Goal: Task Accomplishment & Management: Manage account settings

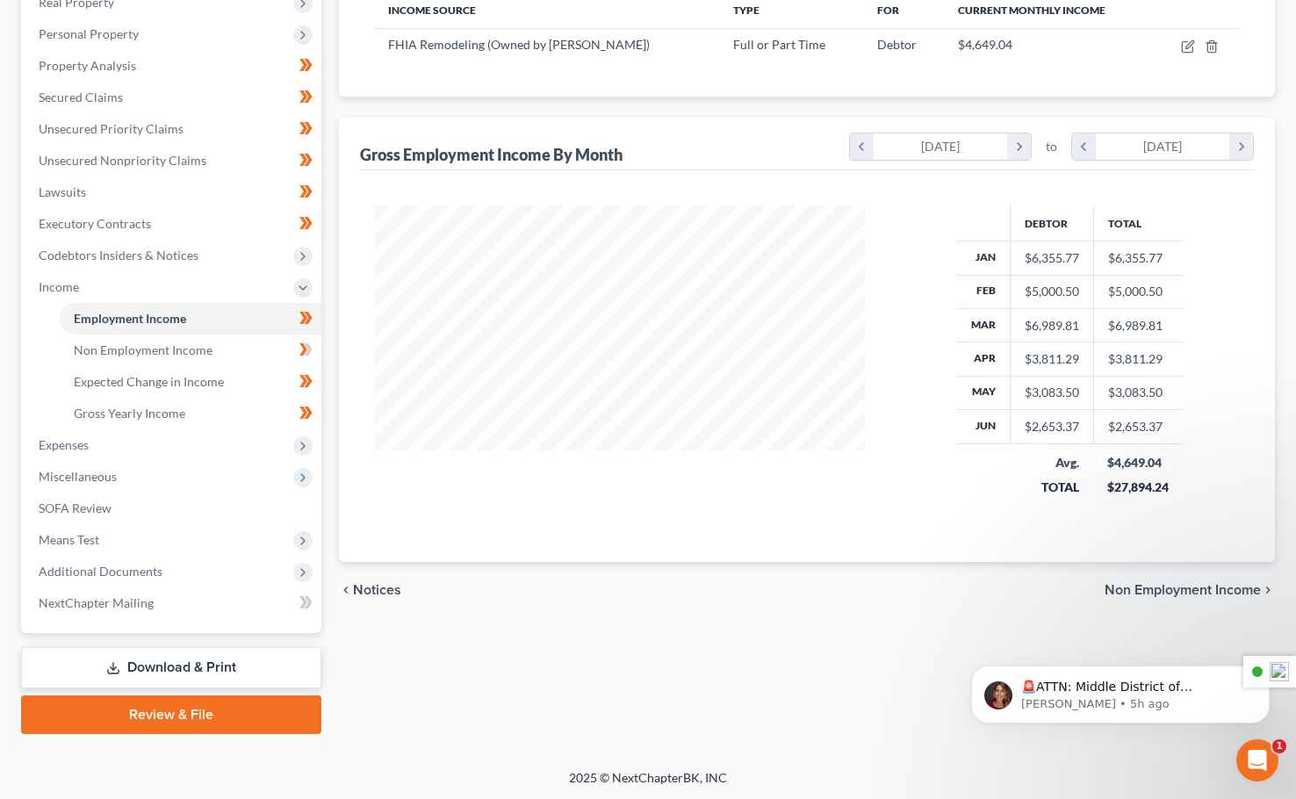
scroll to position [292, 0]
click at [623, 636] on div "Employment Income Non Employment Income Expected Change in Income Gross Yearly …" at bounding box center [806, 304] width 953 height 856
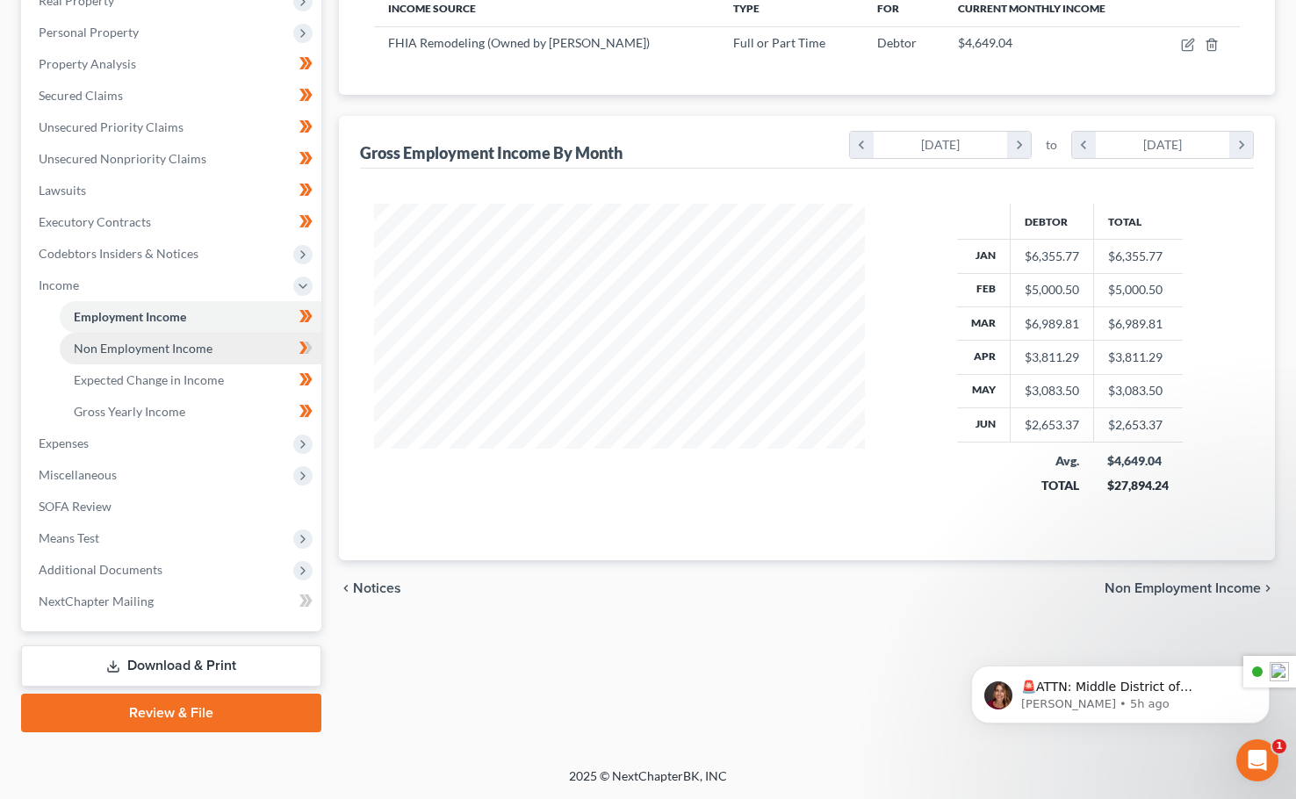
click at [174, 349] on span "Non Employment Income" at bounding box center [143, 348] width 139 height 15
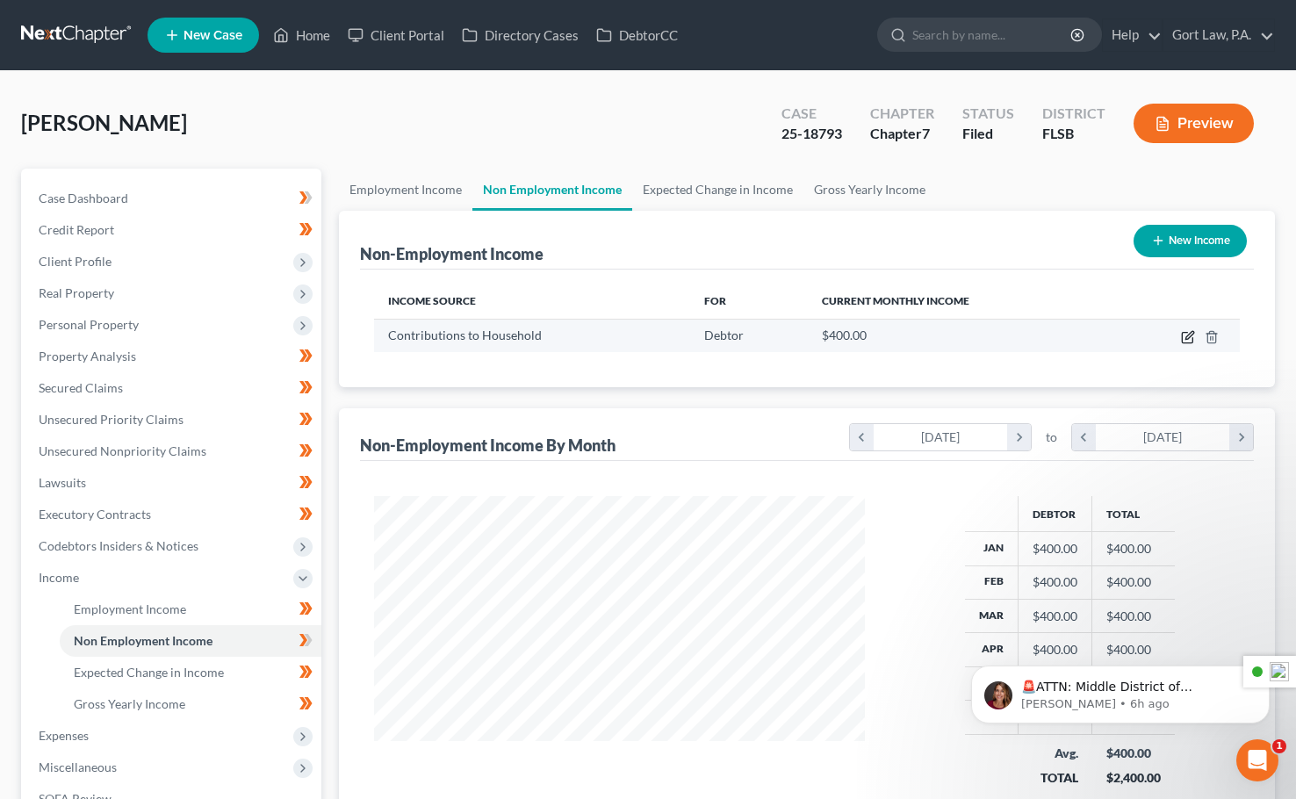
click at [1186, 333] on icon "button" at bounding box center [1187, 338] width 11 height 11
select select "8"
select select "0"
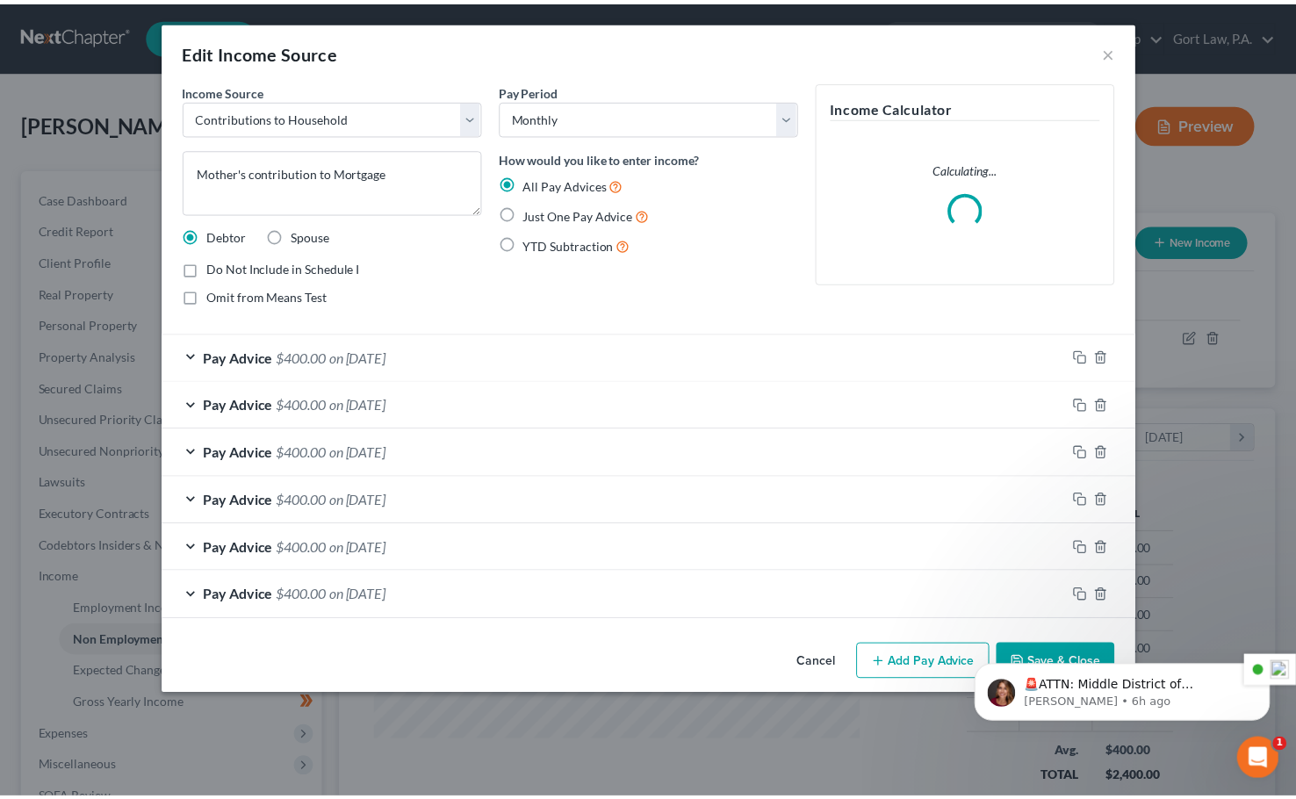
scroll to position [315, 531]
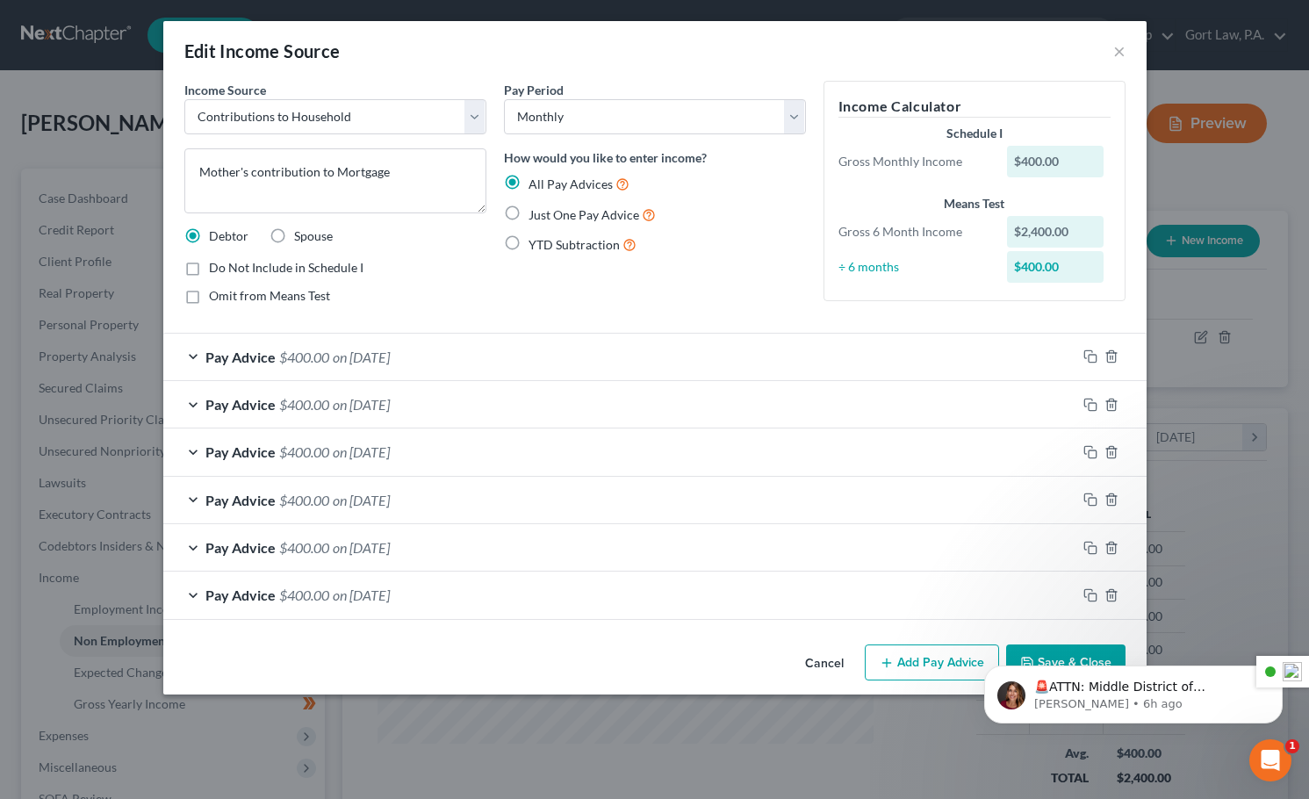
click at [829, 659] on button "Cancel" at bounding box center [824, 663] width 67 height 35
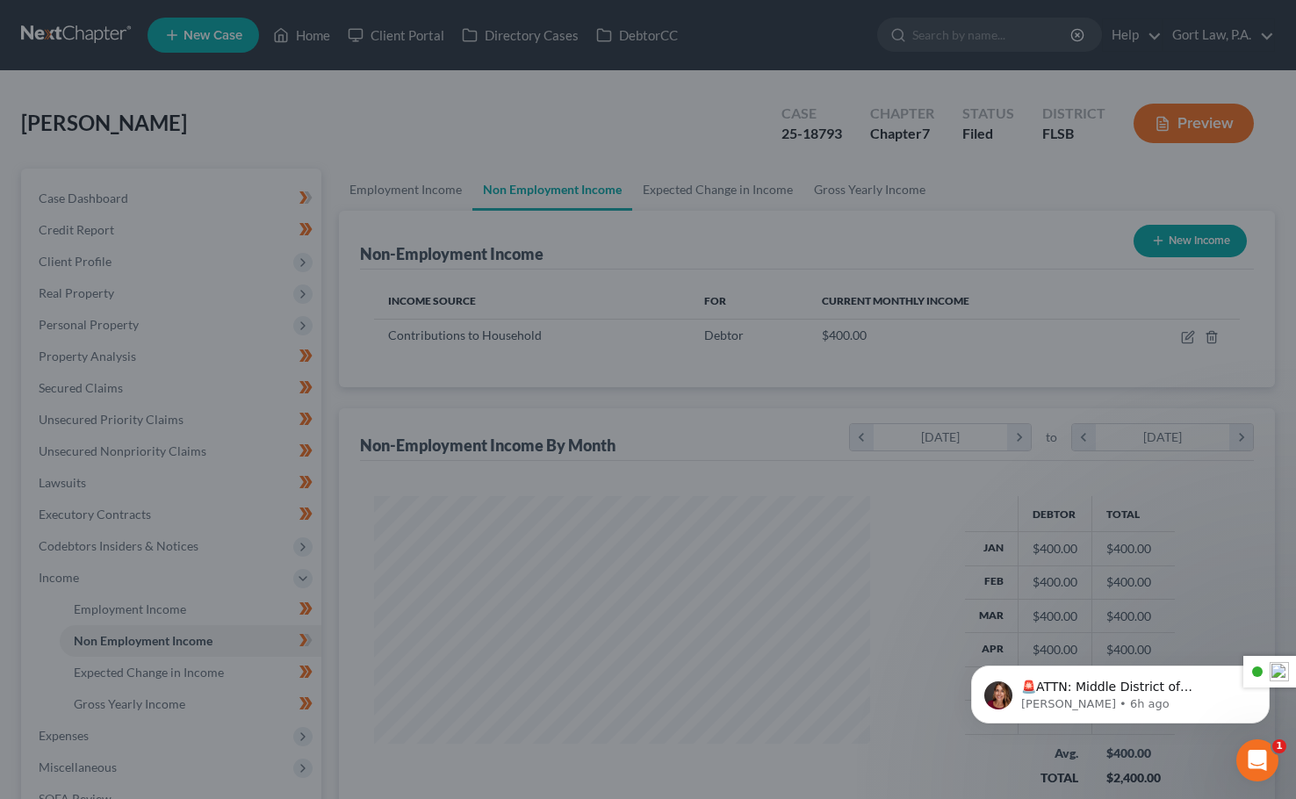
scroll to position [877551, 877339]
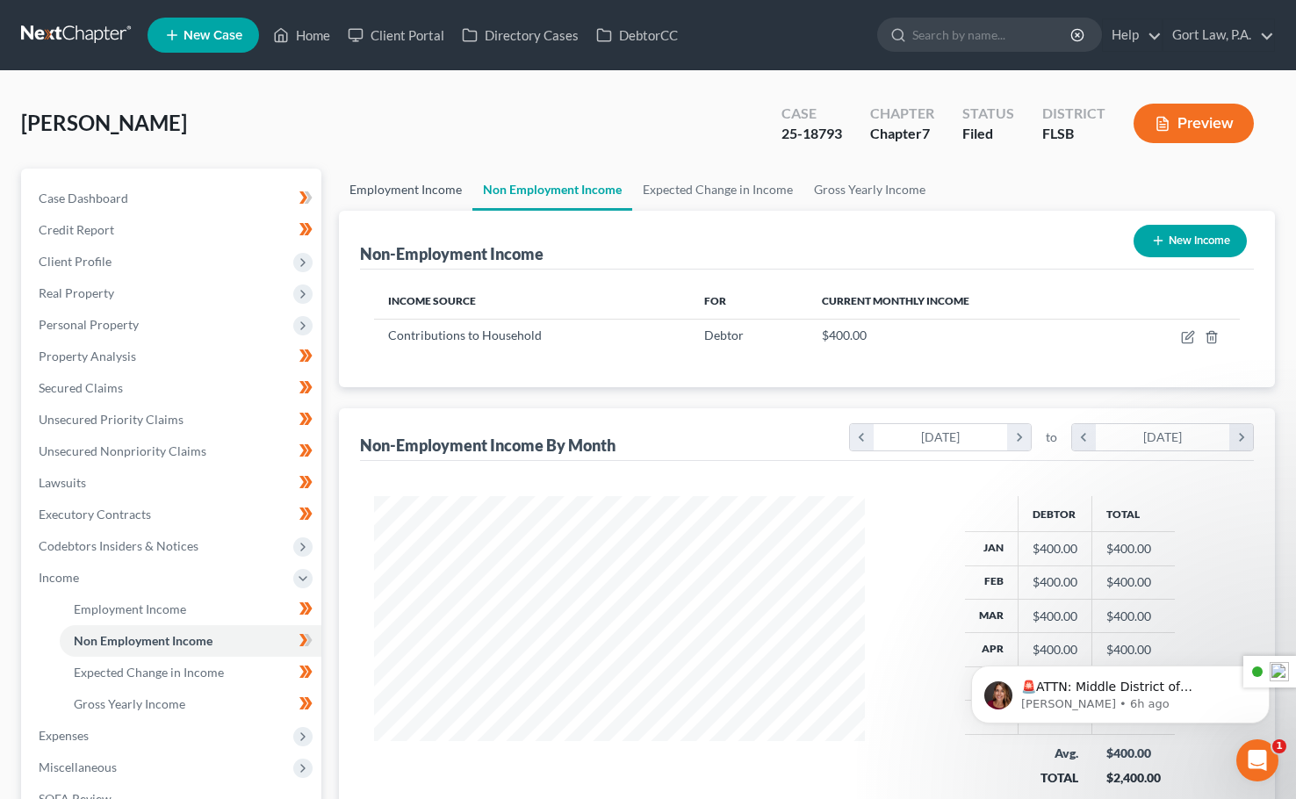
click at [413, 192] on link "Employment Income" at bounding box center [405, 190] width 133 height 42
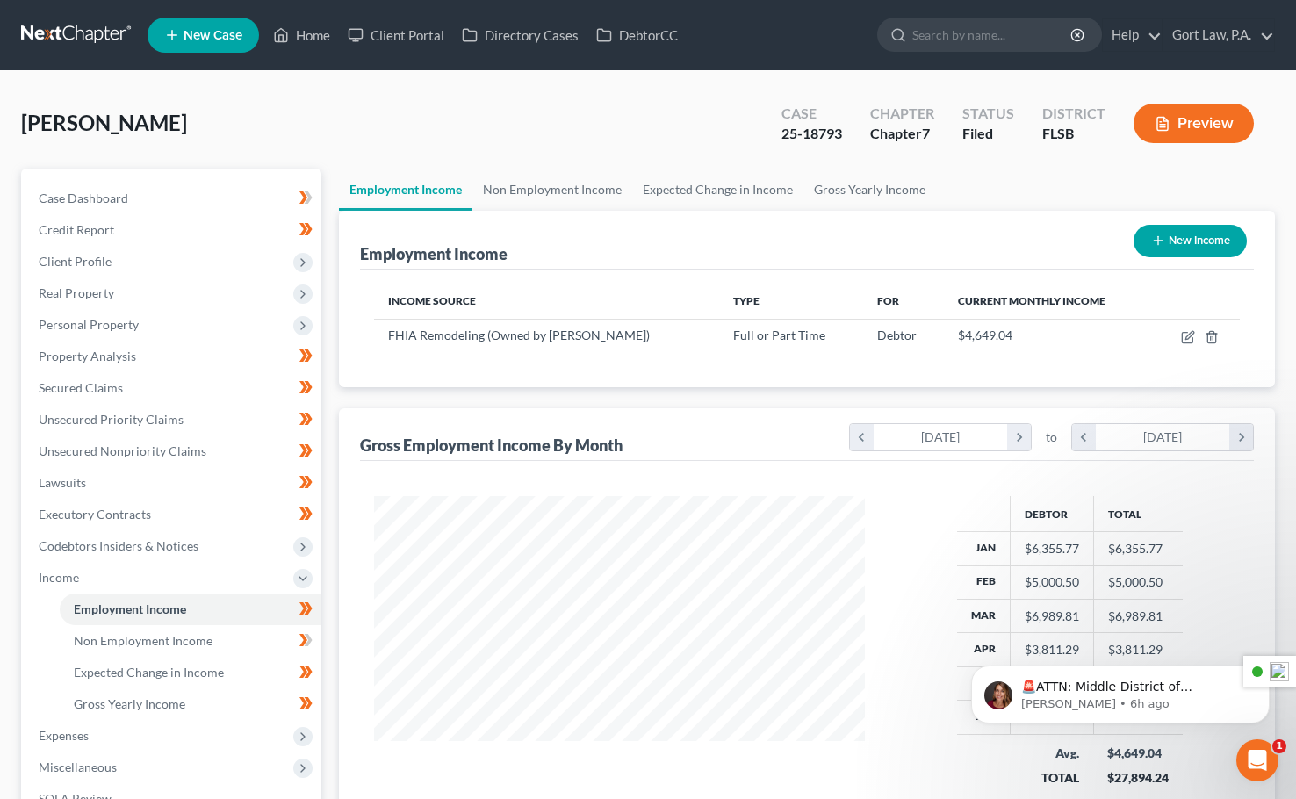
scroll to position [315, 525]
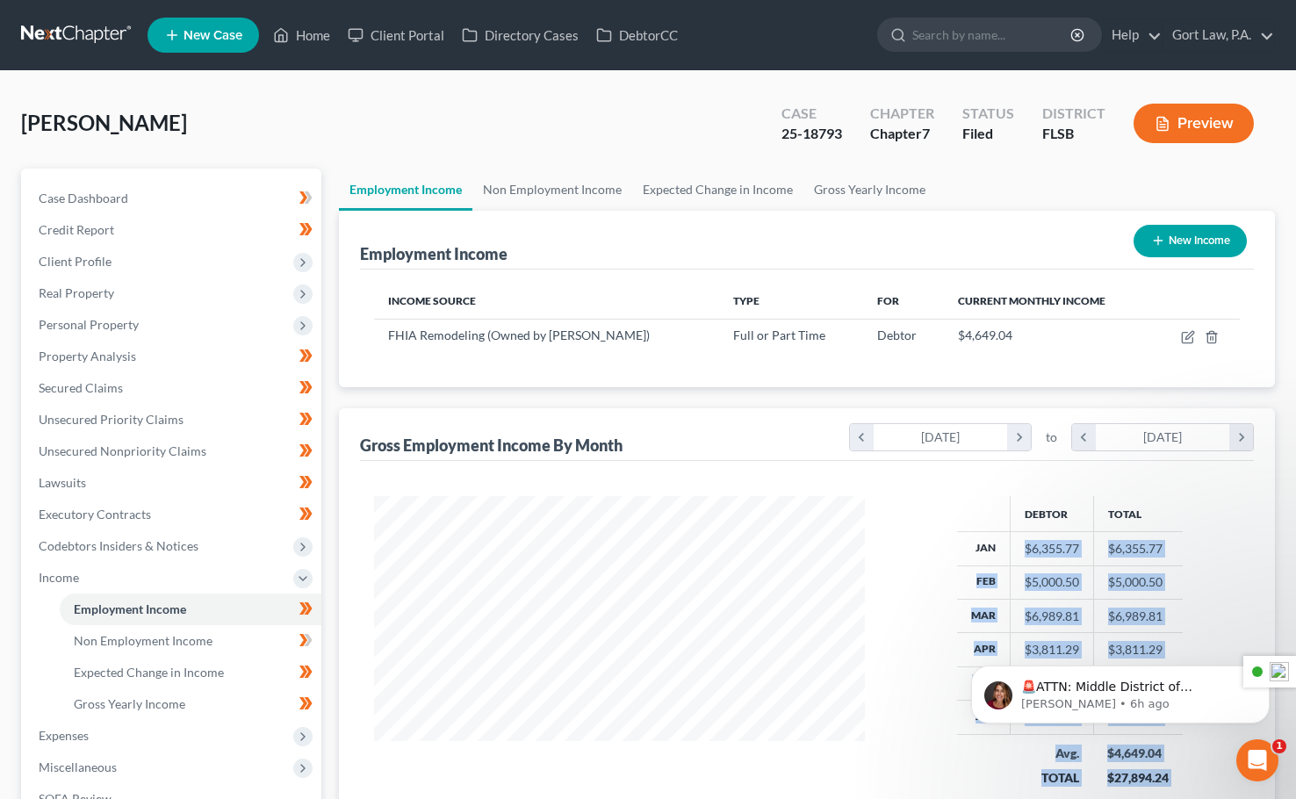
drag, startPoint x: 1968, startPoint y: 1103, endPoint x: 1050, endPoint y: 652, distance: 1022.7
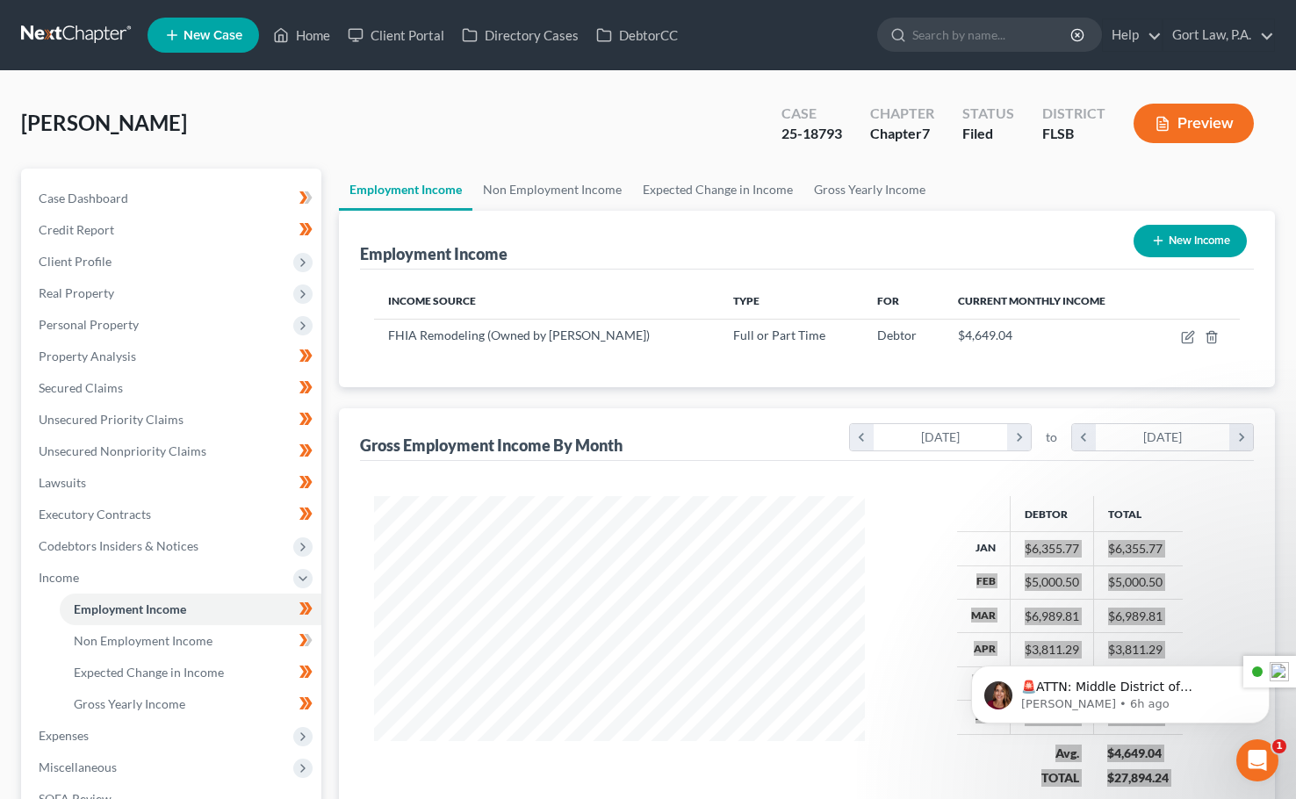
click at [1125, 692] on p "🚨ATTN: Middle District of [US_STATE] The court has added a new Credit Counselin…" at bounding box center [1134, 688] width 226 height 18
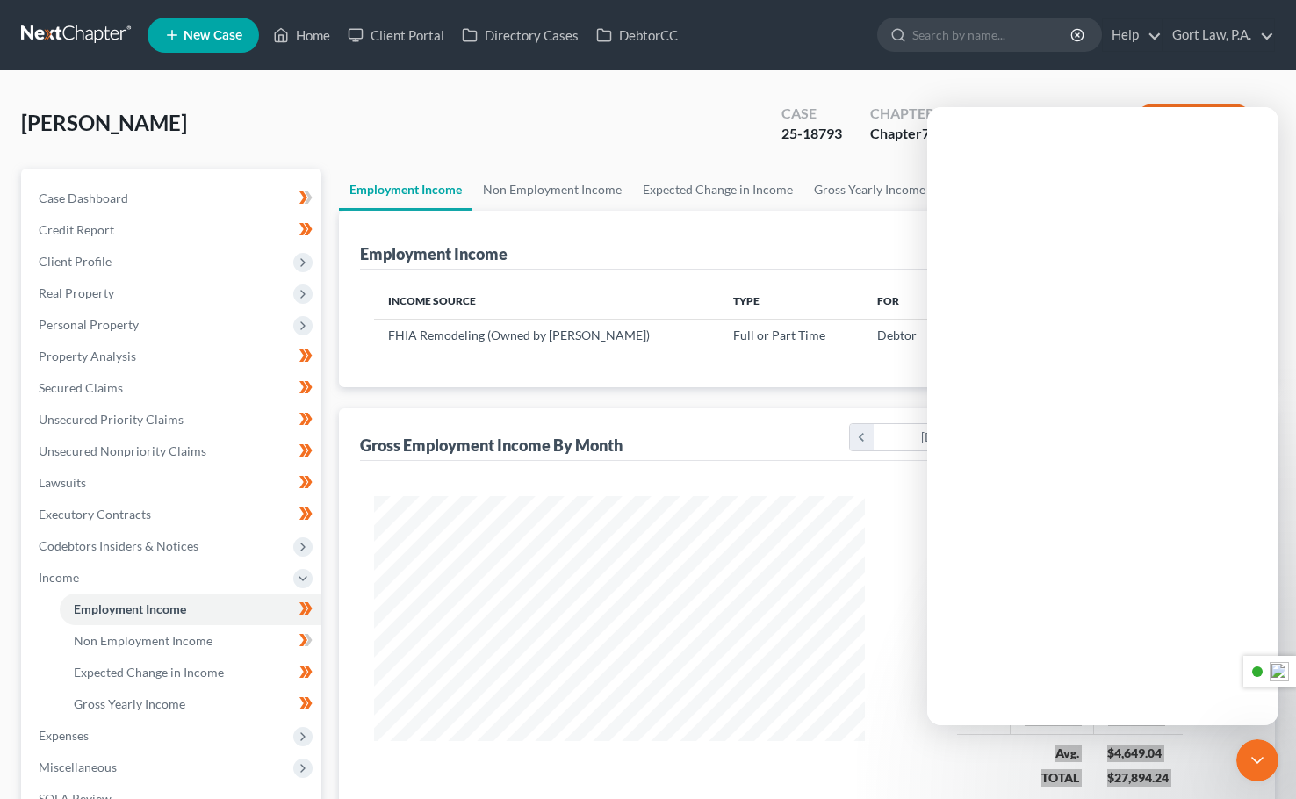
scroll to position [0, 0]
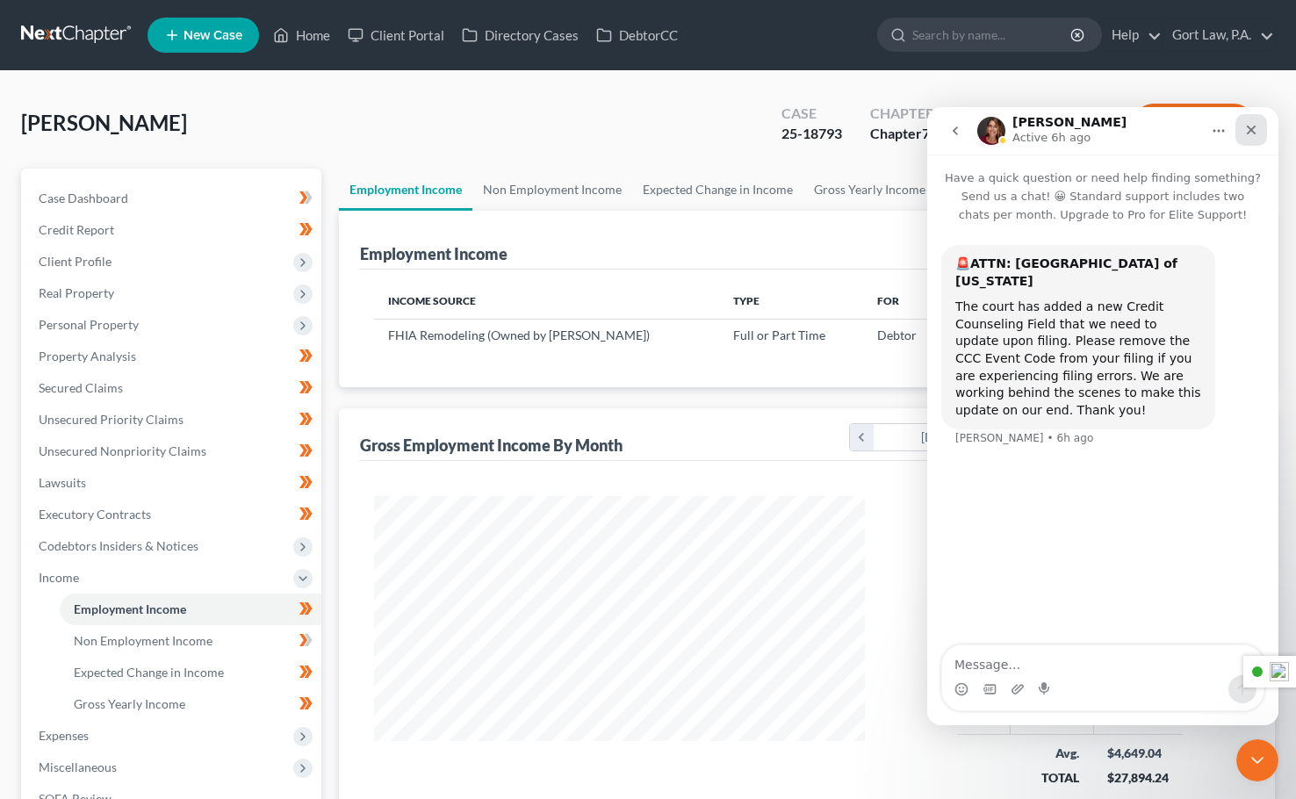
click at [1256, 131] on div "Close" at bounding box center [1251, 130] width 32 height 32
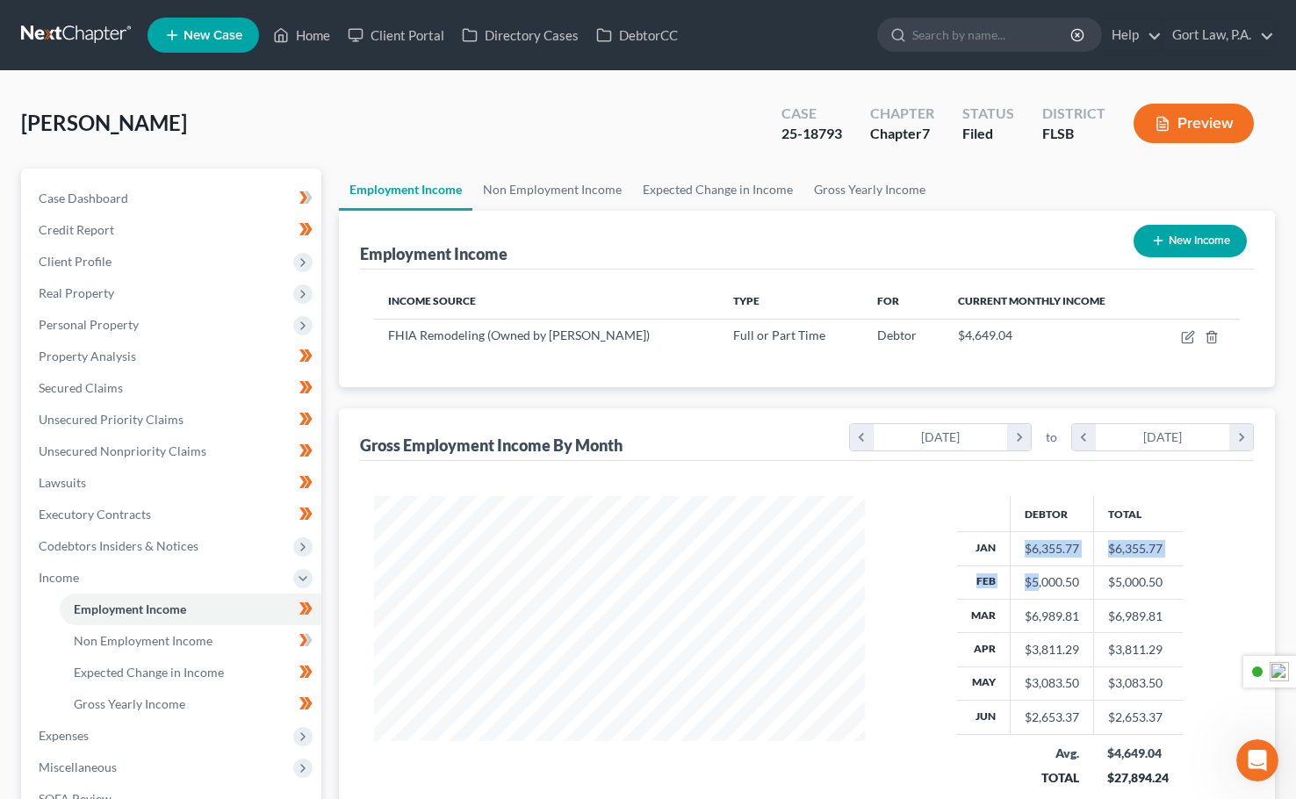
drag, startPoint x: 1020, startPoint y: 540, endPoint x: 1035, endPoint y: 581, distance: 43.9
click at [1035, 581] on tbody "Jan $6,355.77 $6,355.77 Feb $5,000.50 $5,000.50 Mar $6,989.81 $6,989.81 Apr $3,…" at bounding box center [1070, 633] width 226 height 202
click at [981, 542] on th "Jan" at bounding box center [984, 548] width 54 height 33
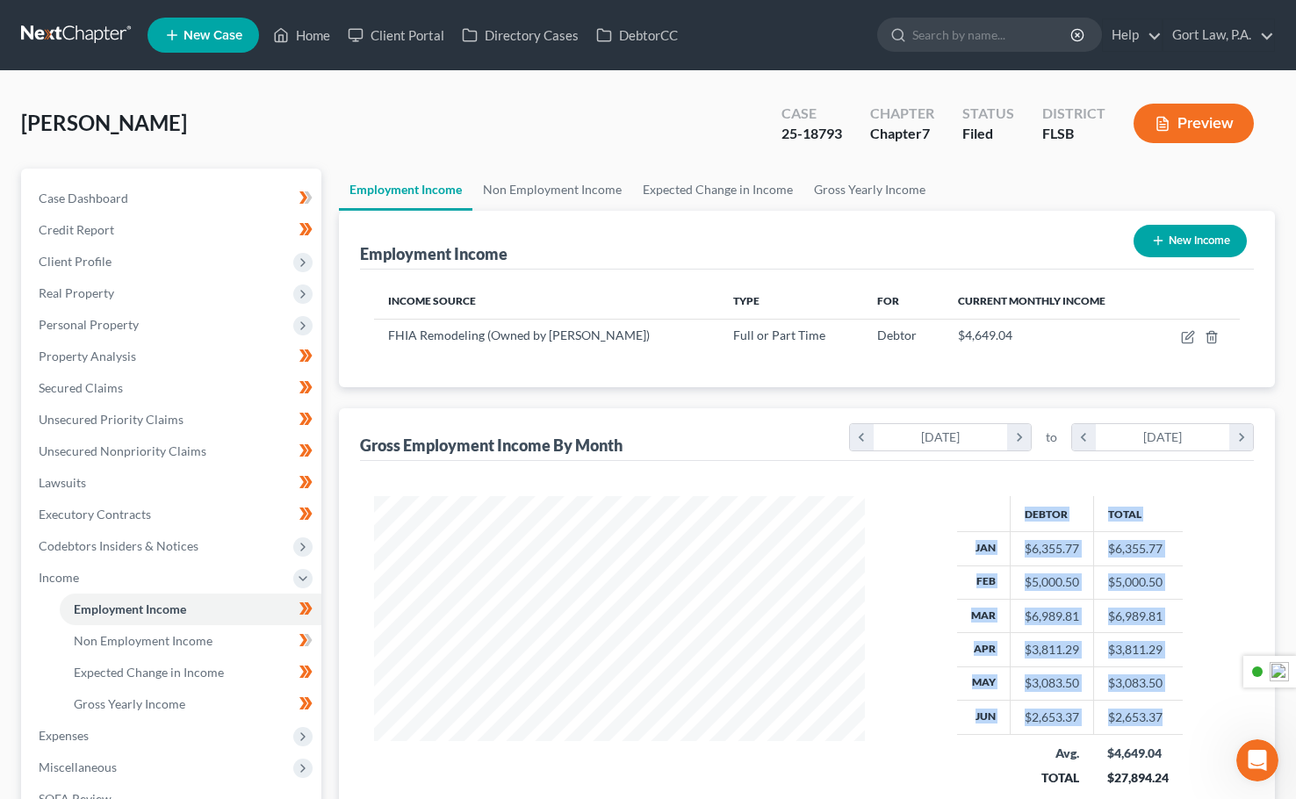
drag, startPoint x: 967, startPoint y: 514, endPoint x: 1168, endPoint y: 714, distance: 283.1
click at [1168, 714] on table "Debtor Total Jan $6,355.77 $6,355.77 Feb $5,000.50 $5,000.50 Mar $6,989.81 $6,9…" at bounding box center [1070, 646] width 226 height 300
copy table "Debtor Total Jan $6,355.77 $6,355.77 Feb $5,000.50 $5,000.50 Mar $6,989.81 $6,9…"
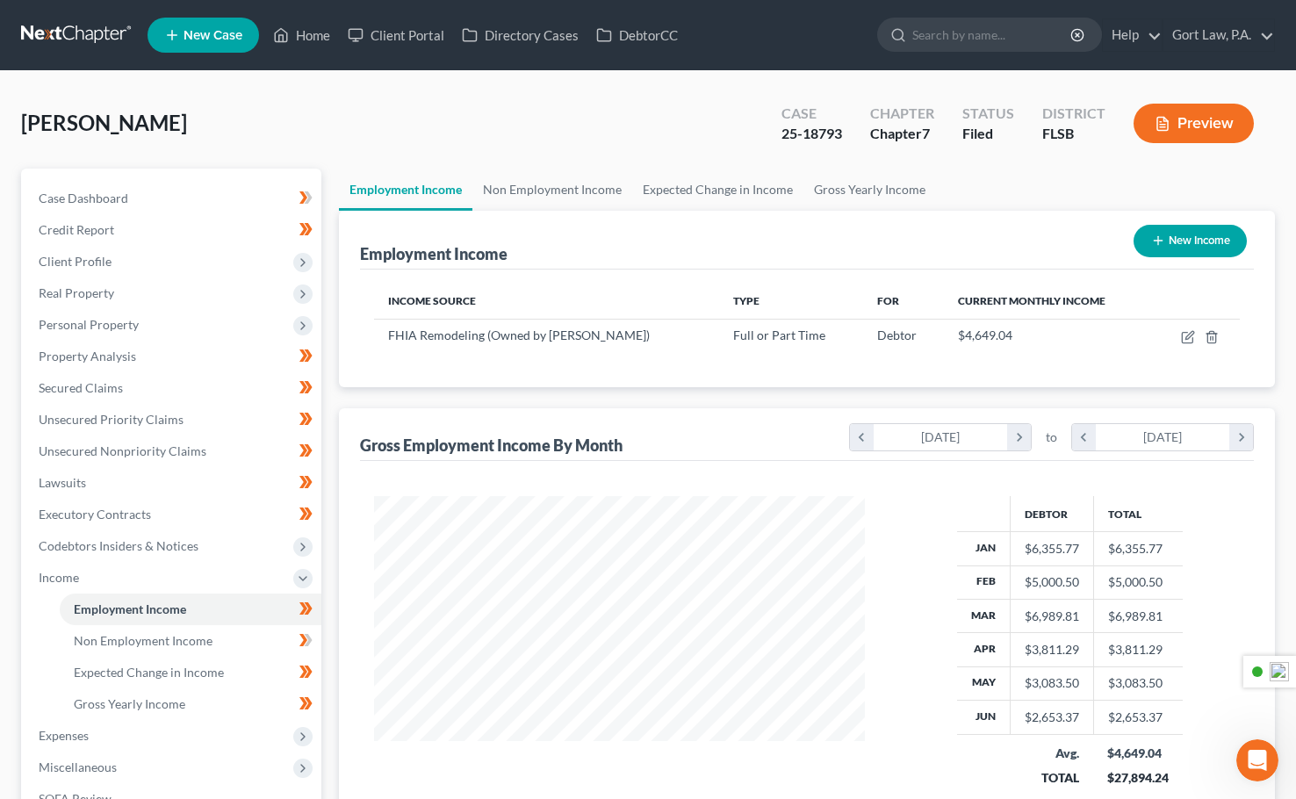
click at [550, 481] on div "Debtor Total Jan $6,355.77 $6,355.77 Feb $5,000.50 $5,000.50 Mar $6,989.81 $6,9…" at bounding box center [807, 657] width 894 height 392
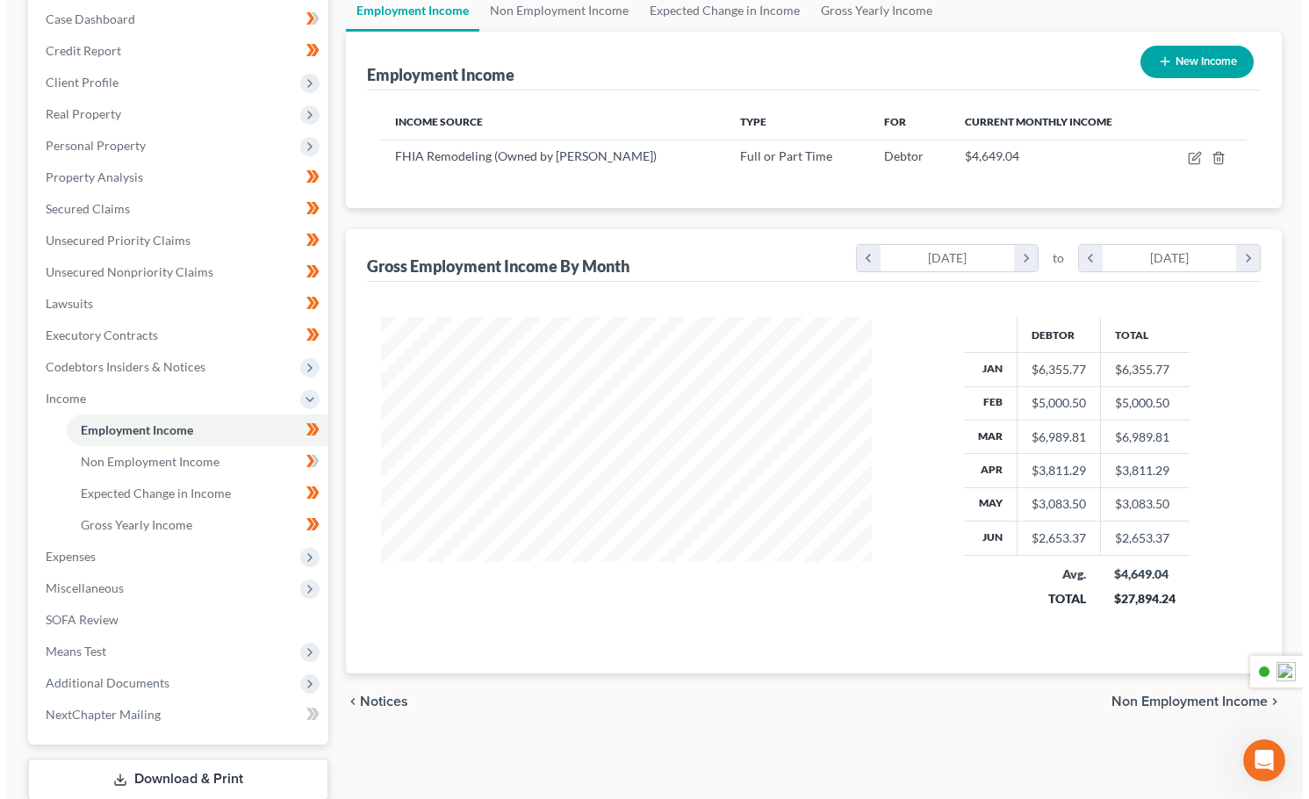
scroll to position [176, 0]
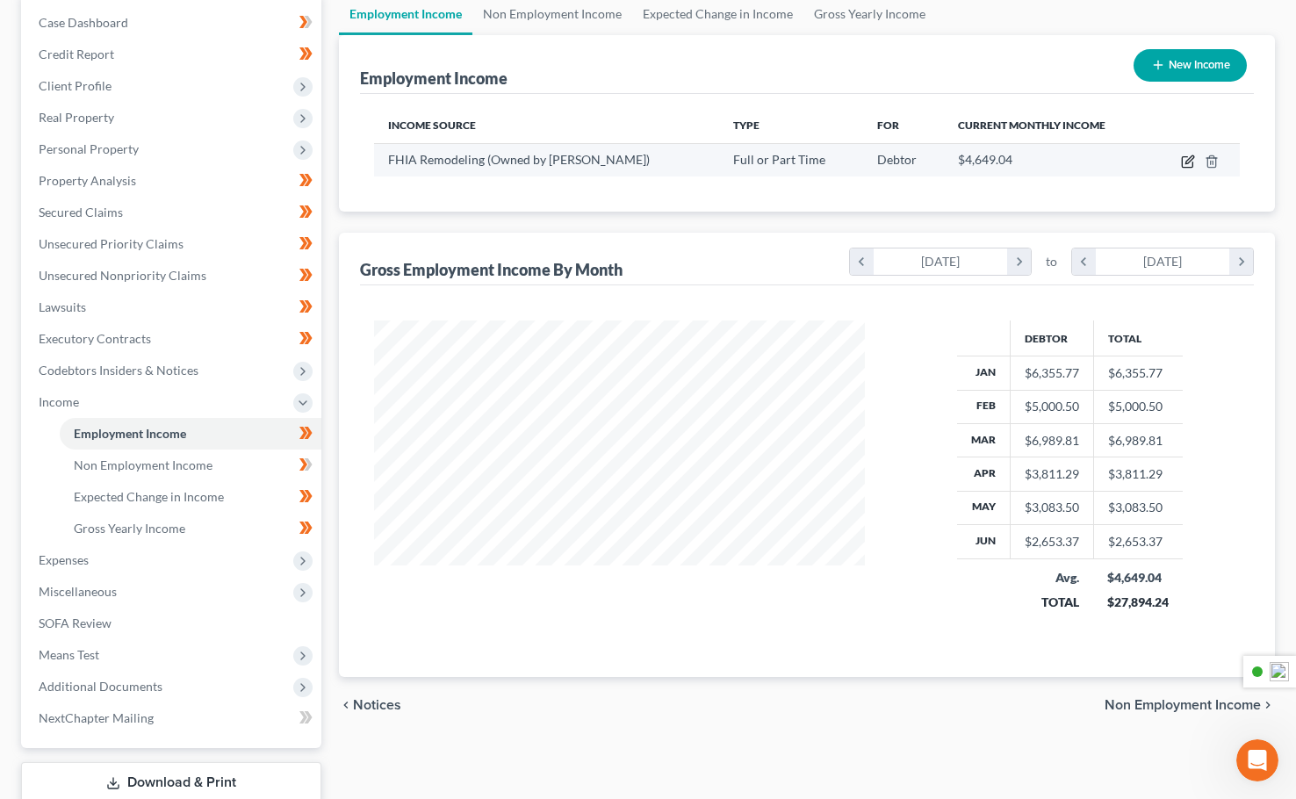
click at [1188, 161] on icon "button" at bounding box center [1189, 159] width 8 height 8
select select "0"
select select "9"
select select "2"
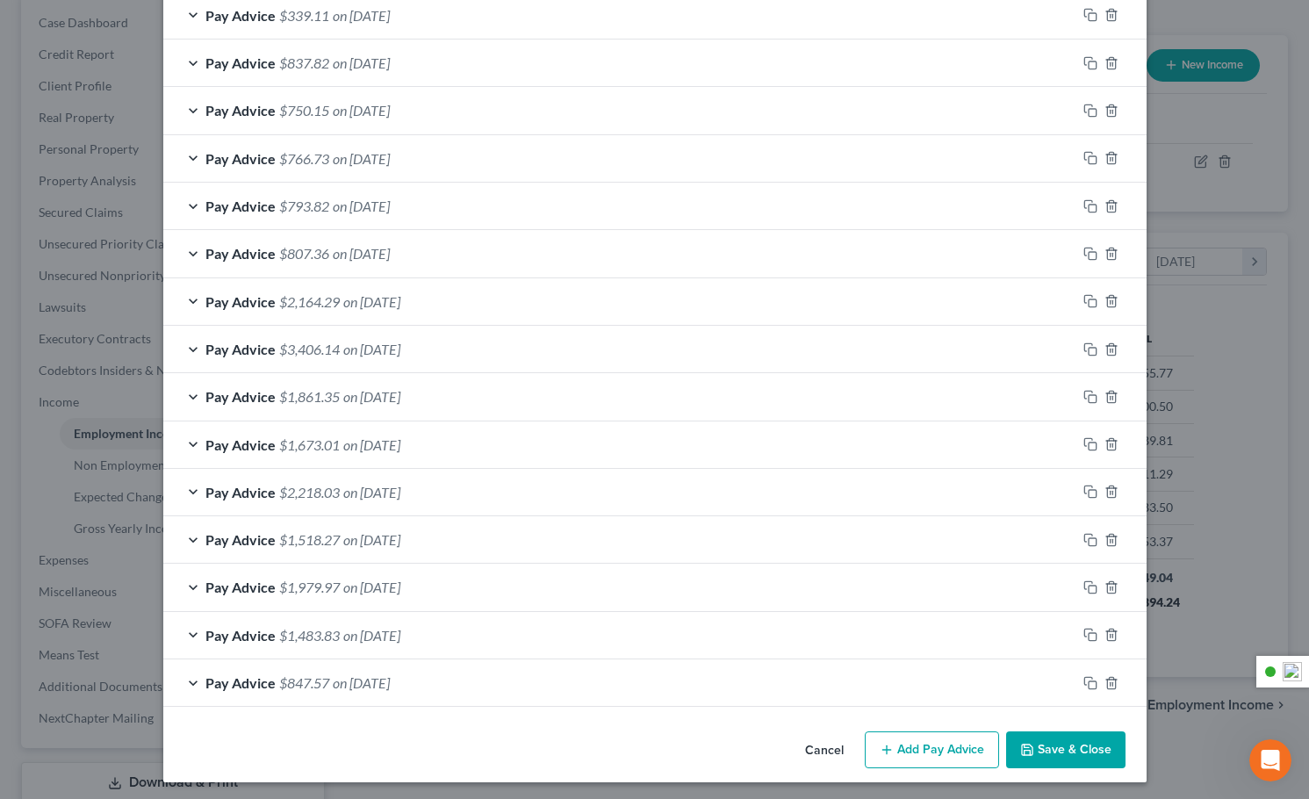
scroll to position [654, 0]
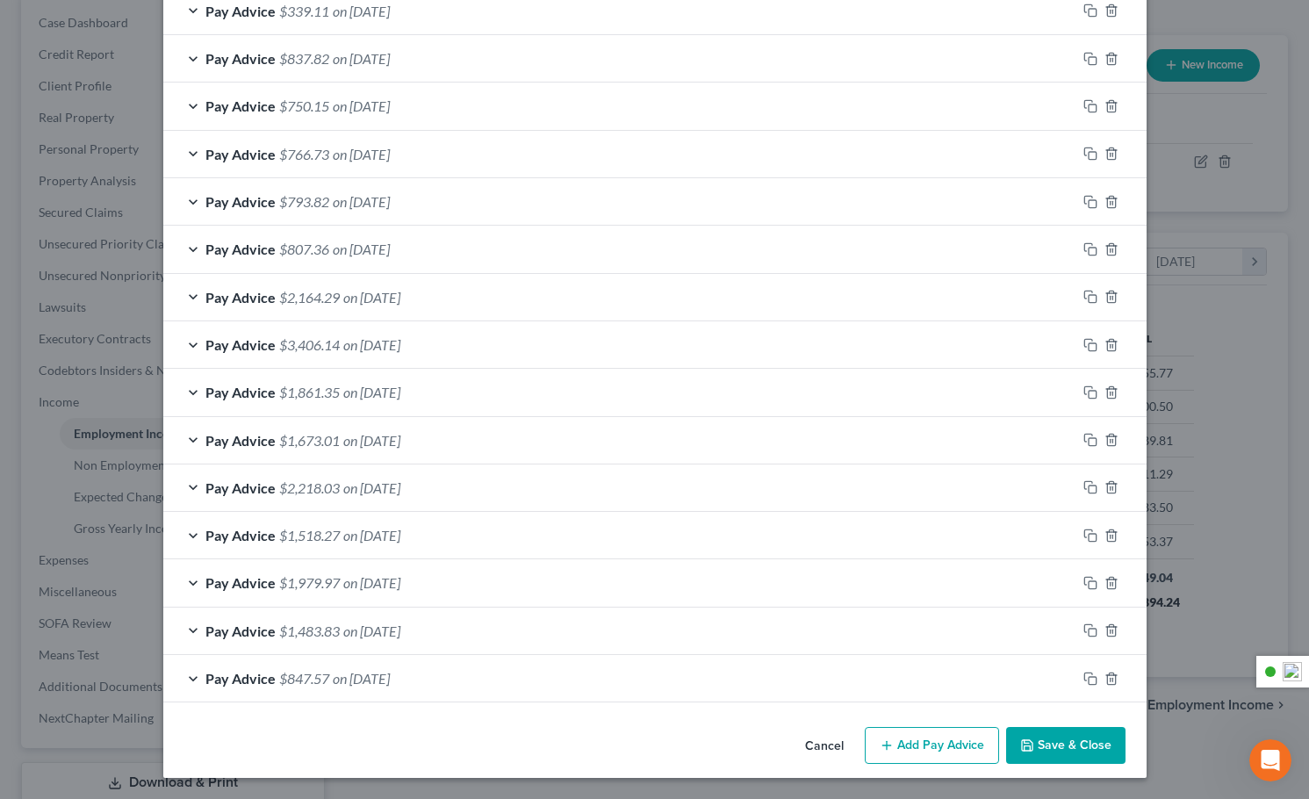
click at [1151, 169] on div "Edit Income Source × Employment Type * Select Full or [DEMOGRAPHIC_DATA] Employ…" at bounding box center [654, 399] width 1309 height 799
click at [16, 476] on div "Edit Income Source × Employment Type * Select Full or [DEMOGRAPHIC_DATA] Employ…" at bounding box center [654, 399] width 1309 height 799
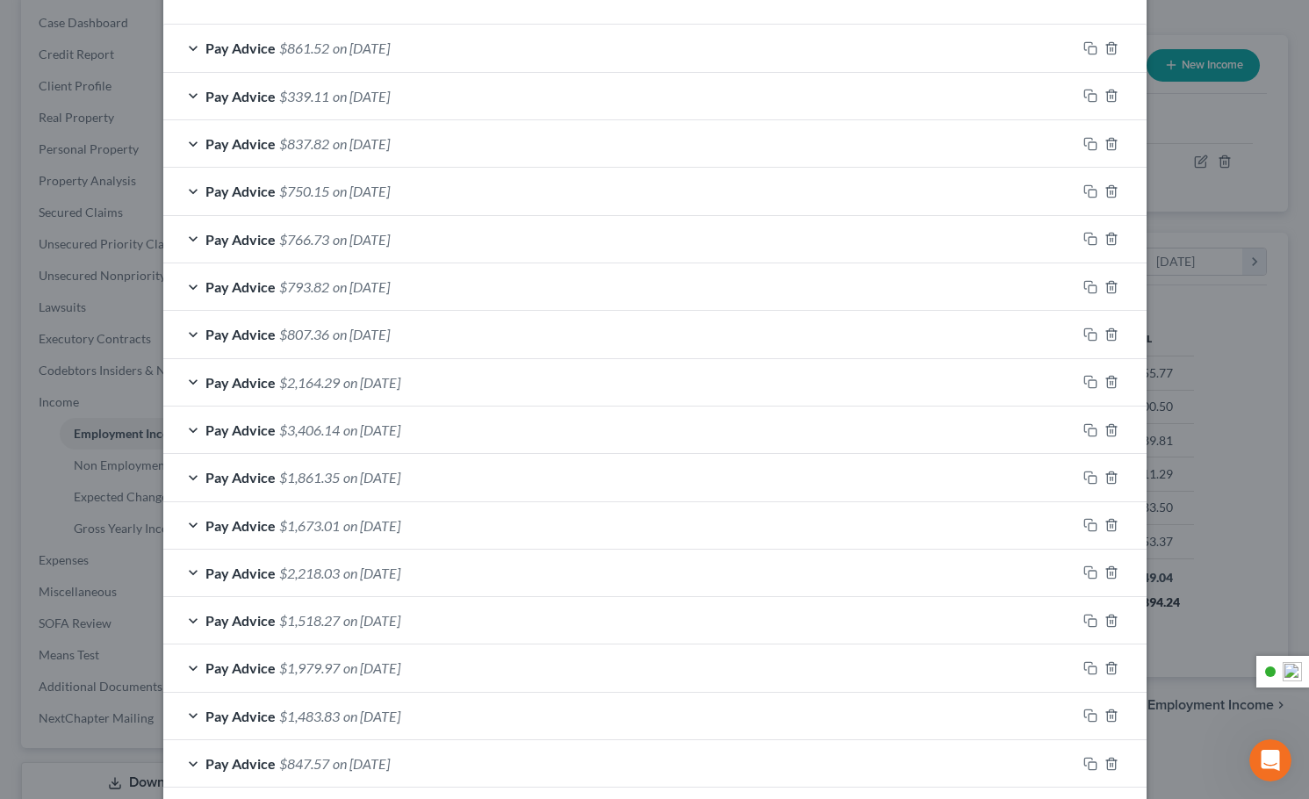
scroll to position [478, 0]
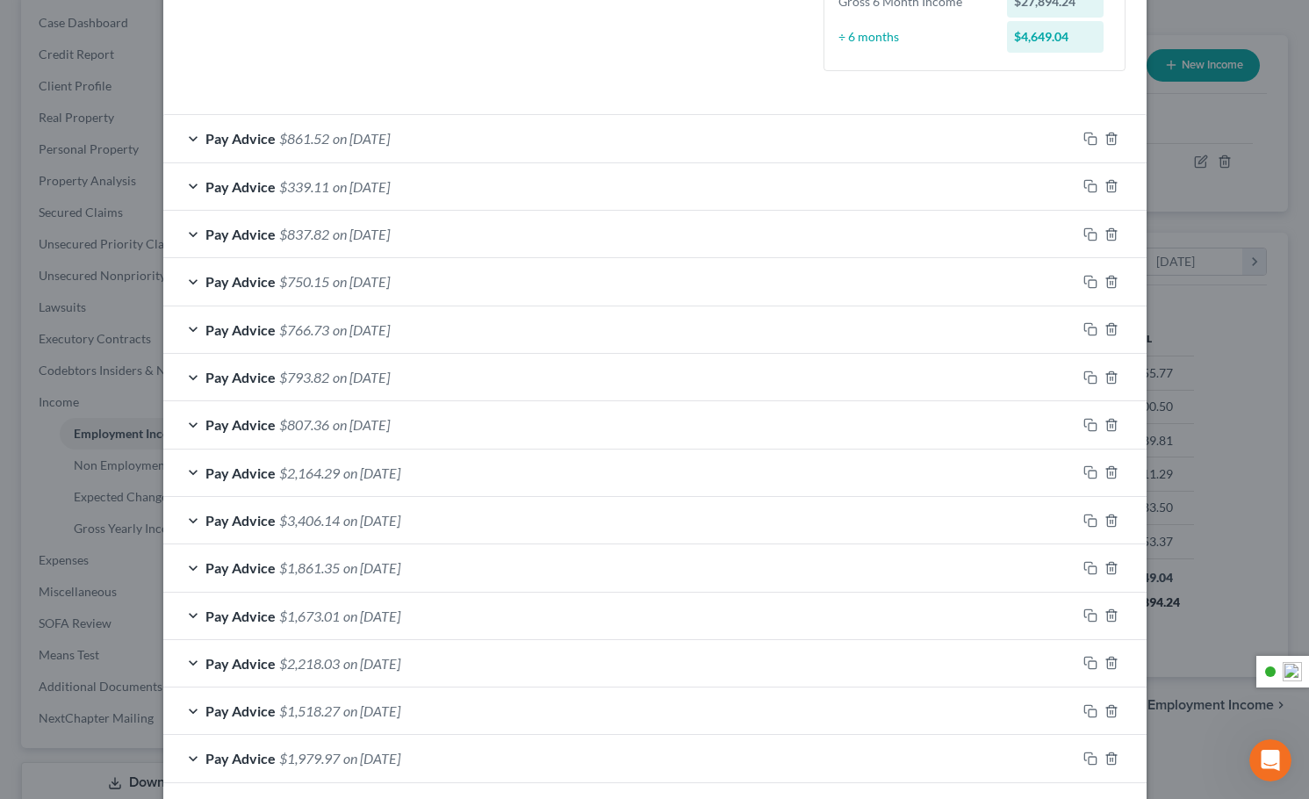
click at [471, 756] on div "Pay Advice $1,979.97 on [DATE]" at bounding box center [619, 758] width 913 height 47
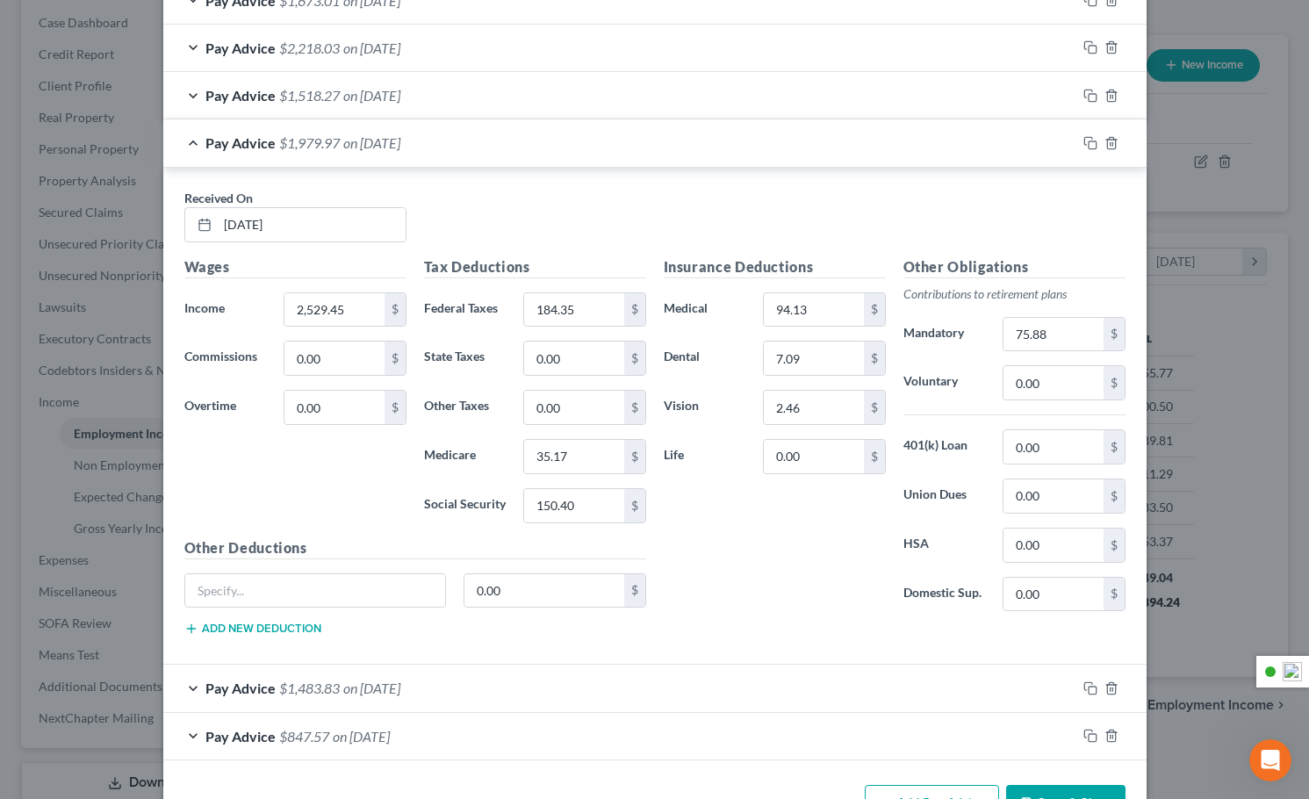
scroll to position [1152, 0]
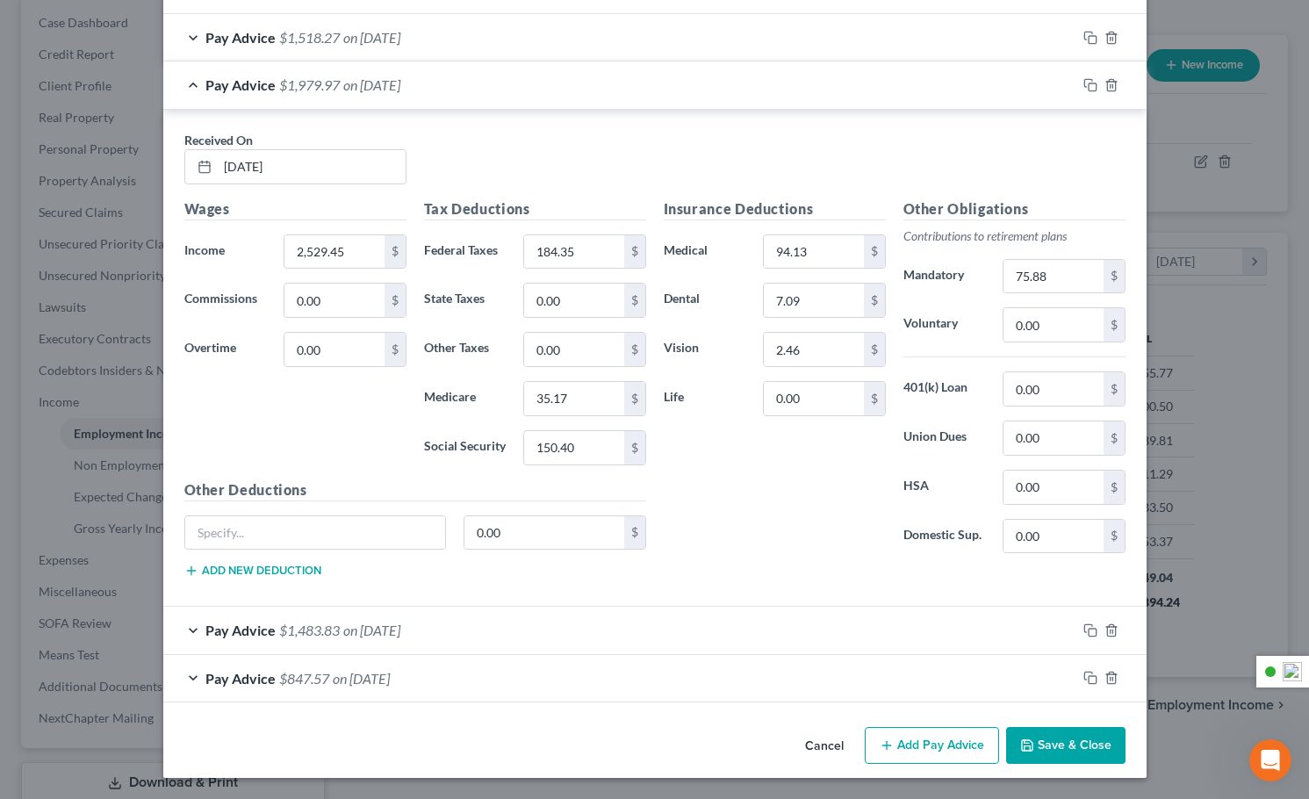
click at [279, 685] on span "$847.57" at bounding box center [304, 678] width 50 height 17
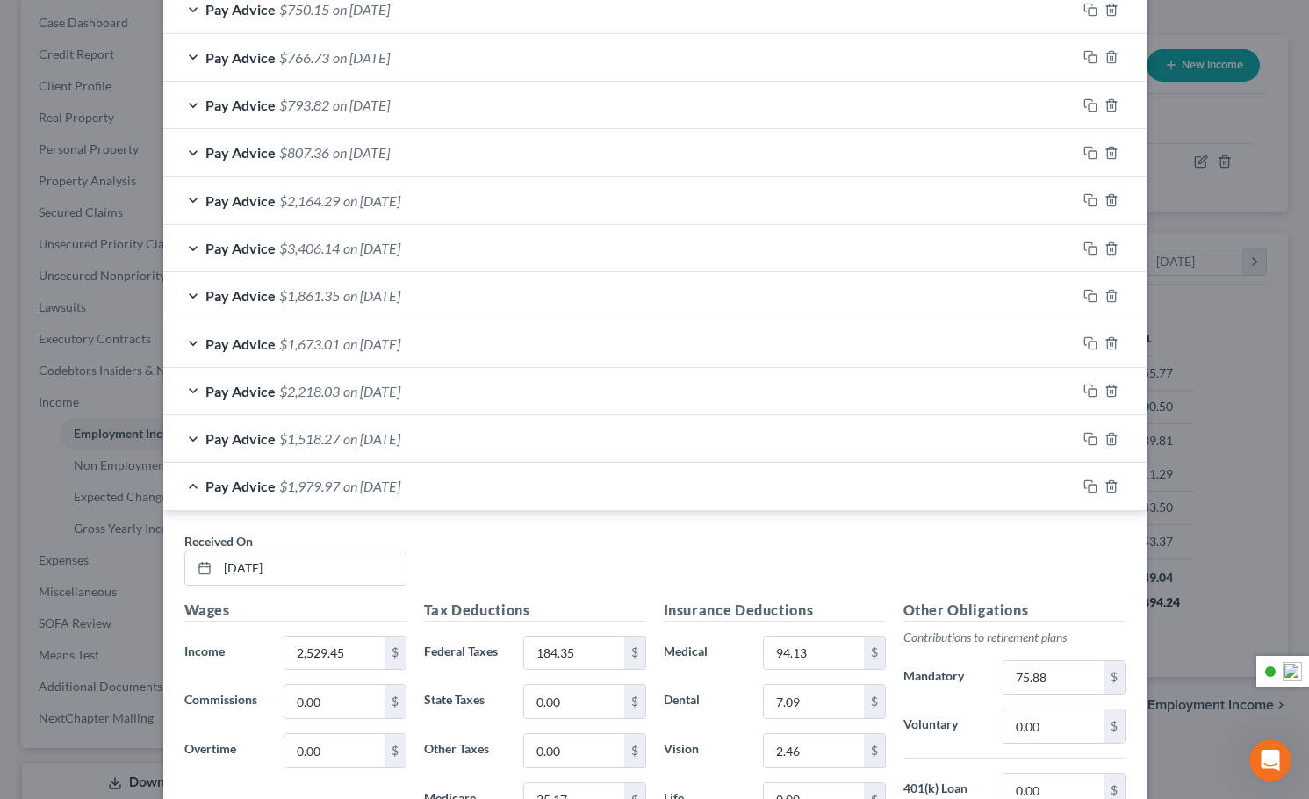
scroll to position [742, 0]
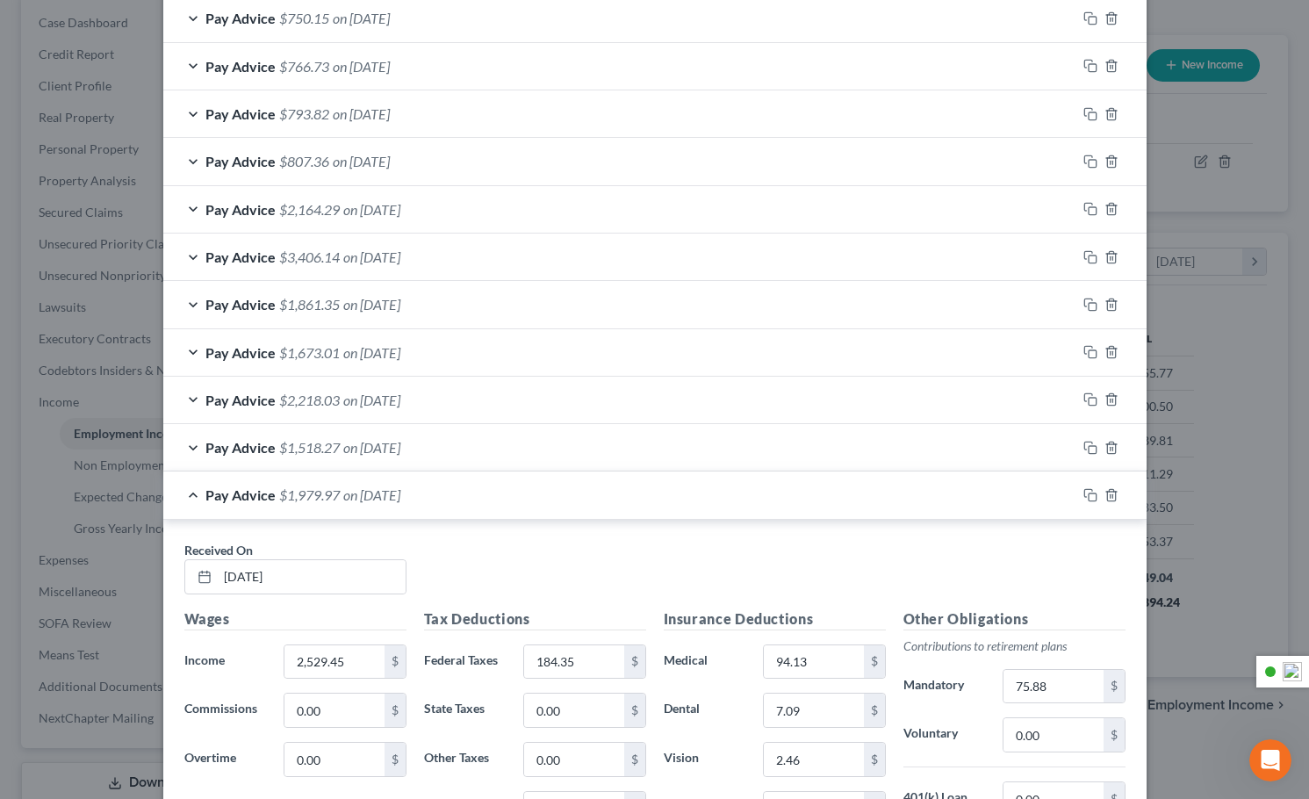
click at [205, 207] on span "Pay Advice" at bounding box center [240, 209] width 70 height 17
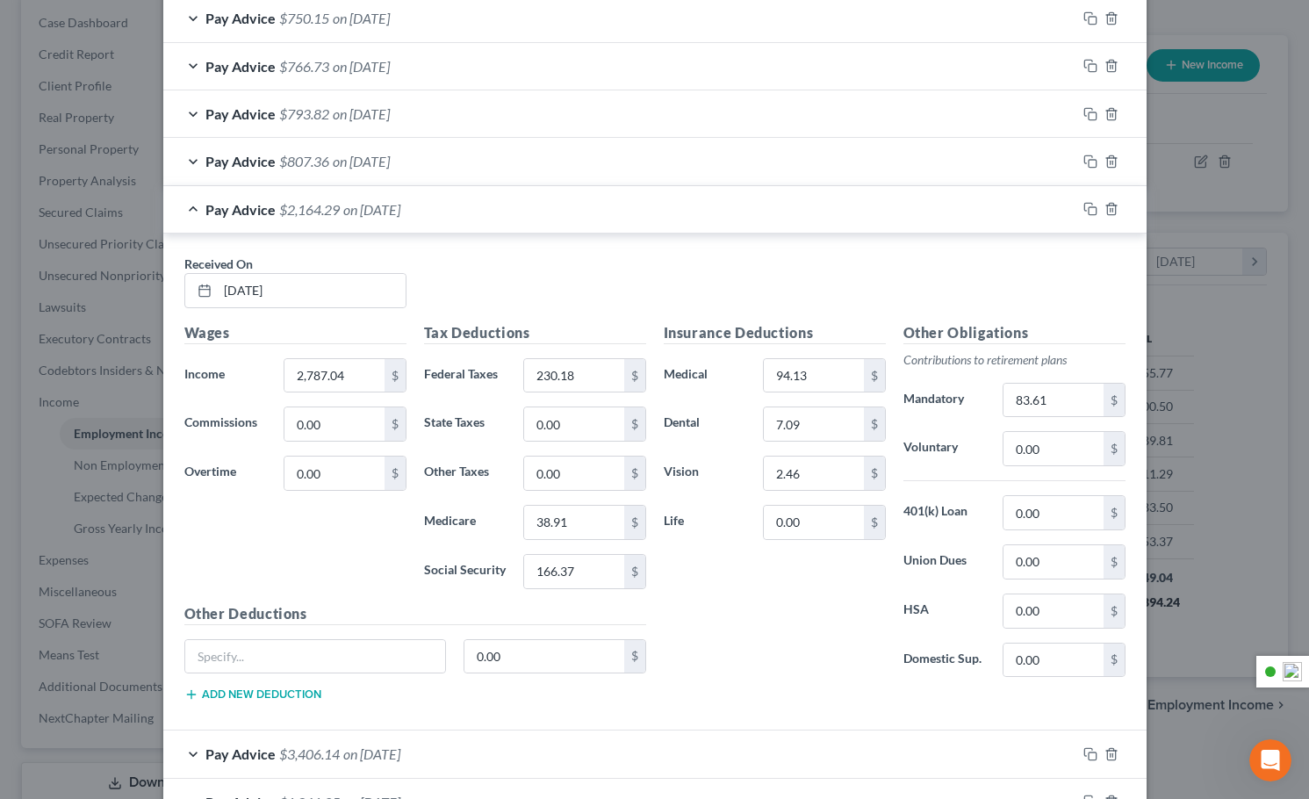
click at [185, 162] on div "Pay Advice $807.36 on [DATE]" at bounding box center [619, 161] width 913 height 47
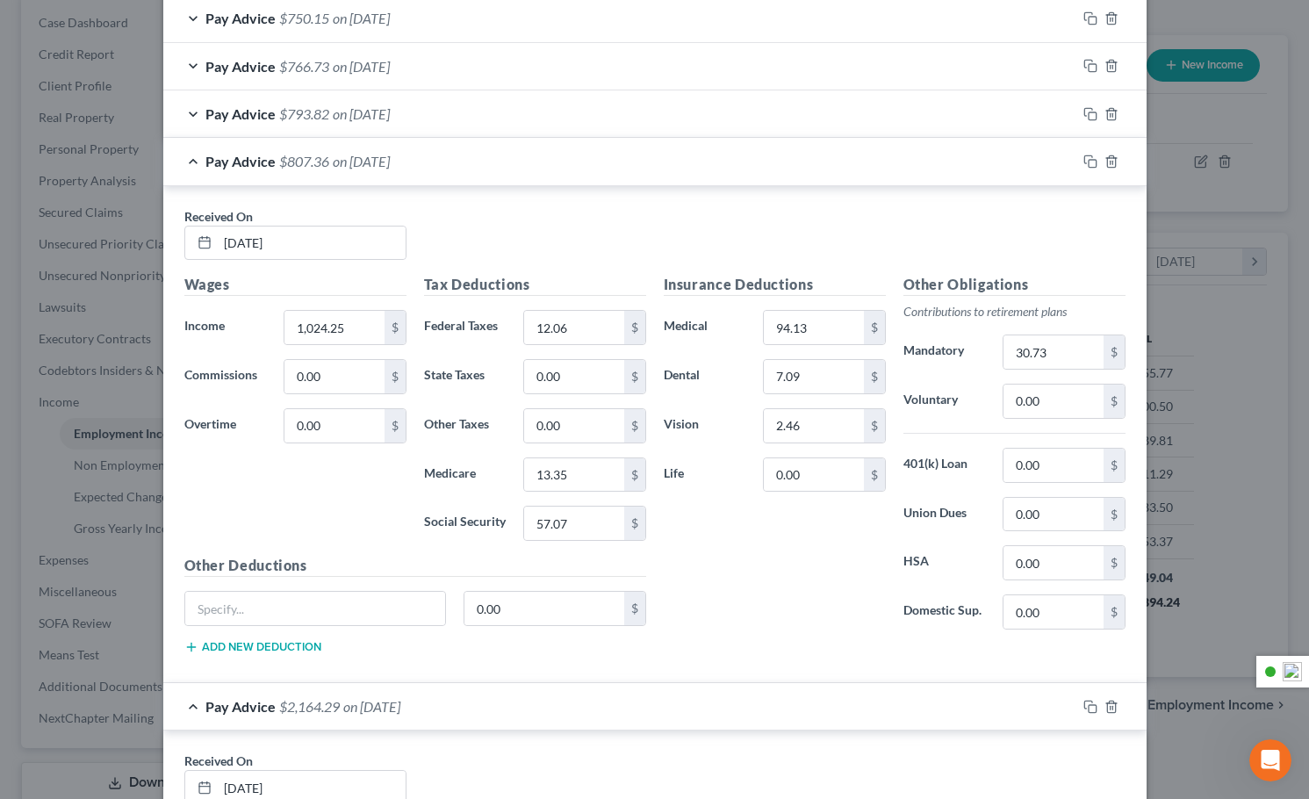
click at [65, 121] on div "Edit Income Source × Employment Type * Select Full or [DEMOGRAPHIC_DATA] Employ…" at bounding box center [654, 399] width 1309 height 799
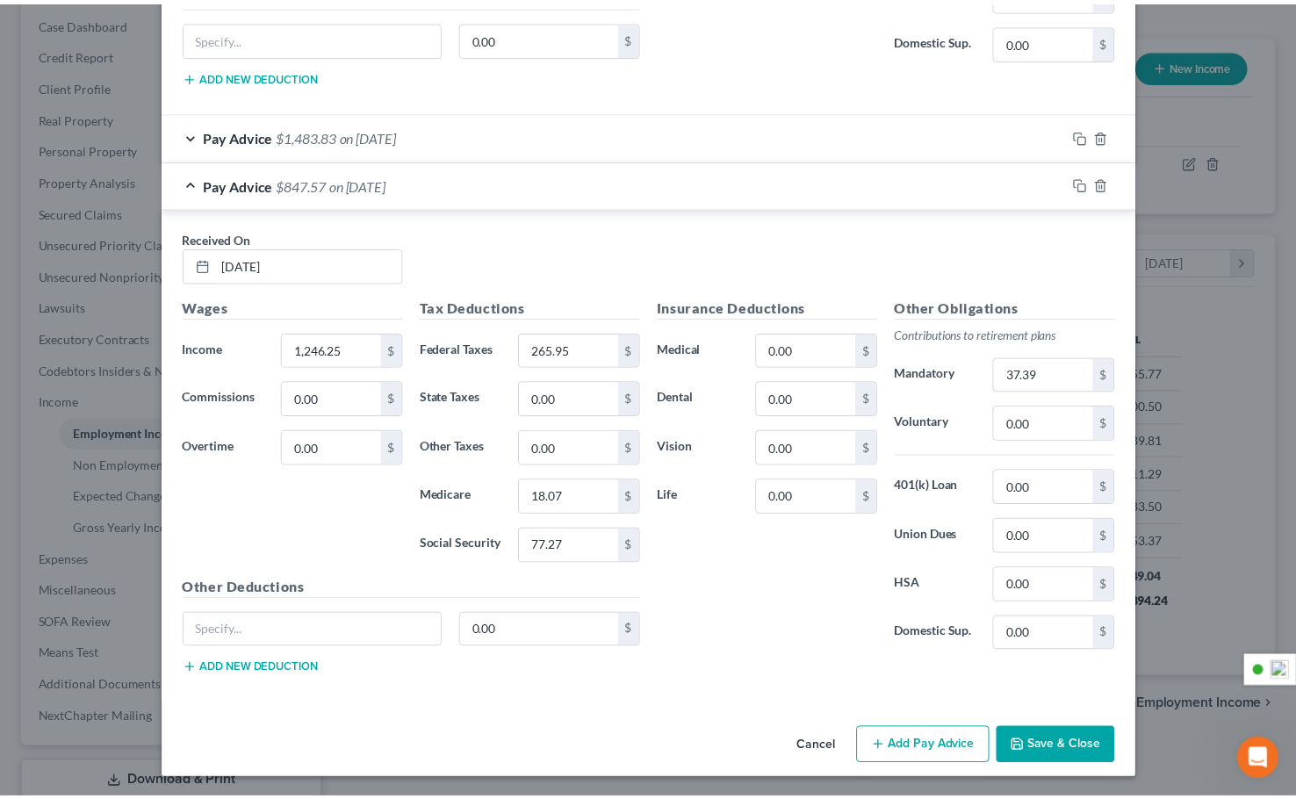
scroll to position [2642, 0]
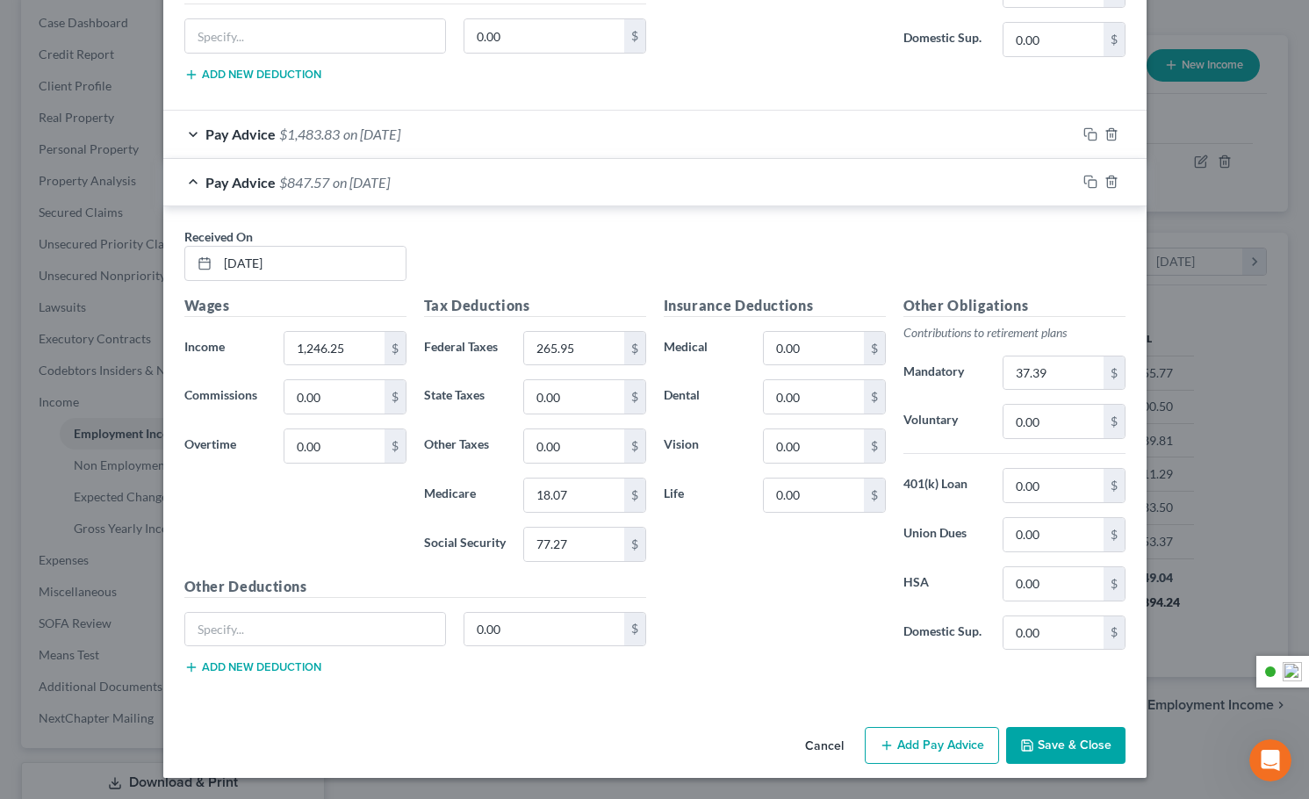
click at [834, 744] on button "Cancel" at bounding box center [824, 746] width 67 height 35
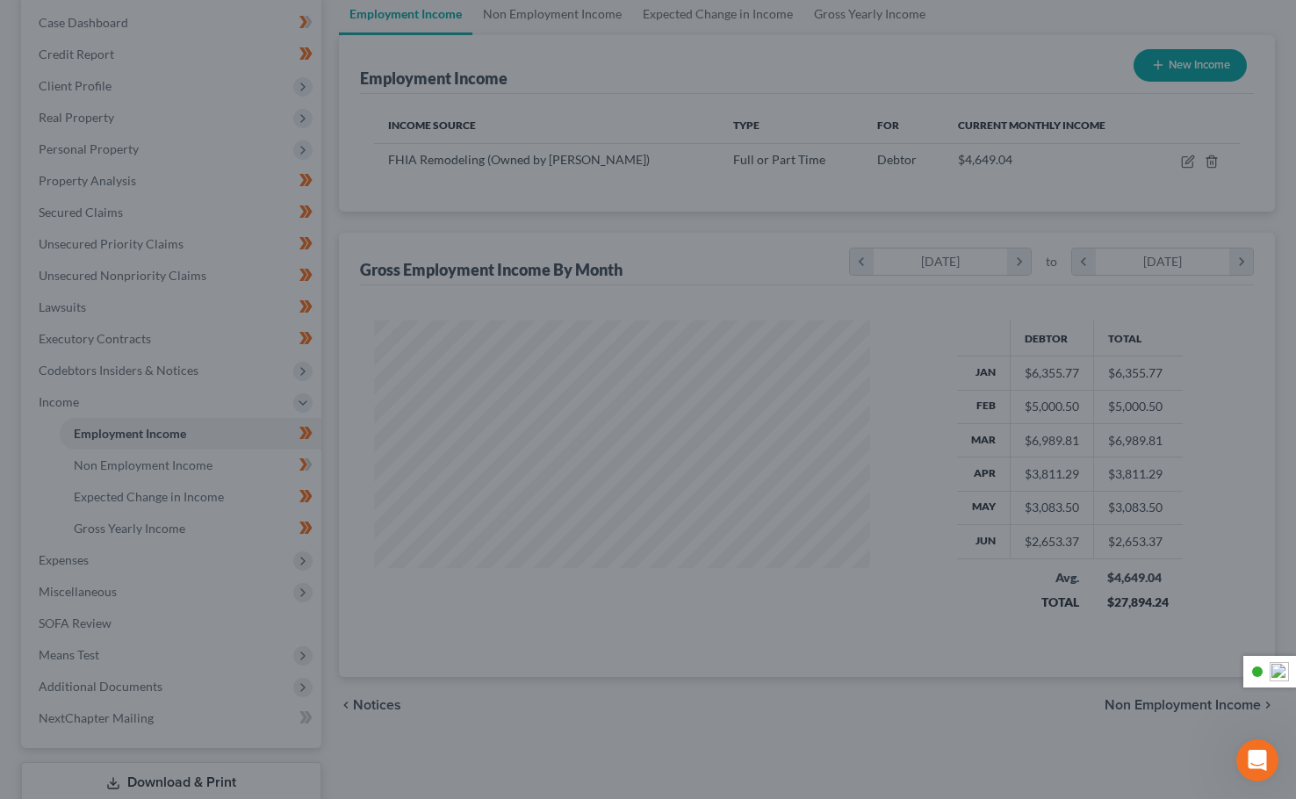
scroll to position [877551, 877339]
